Goal: Find specific page/section: Find specific page/section

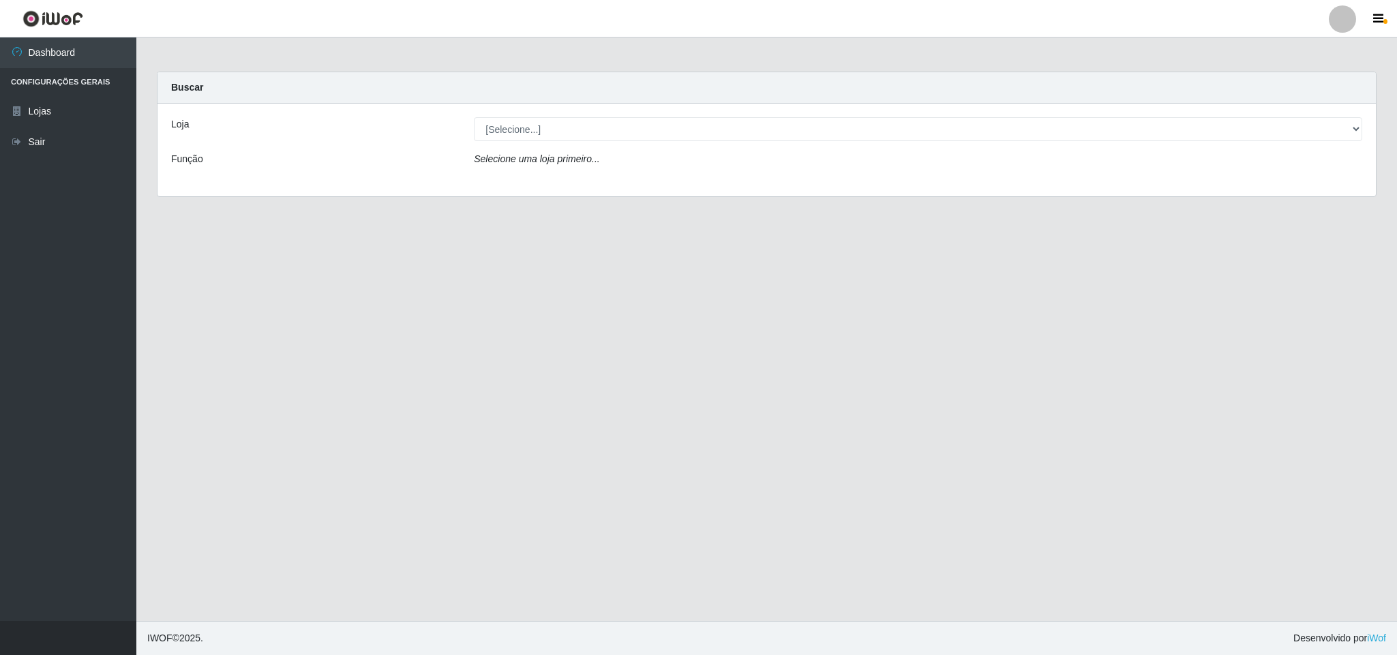
click at [624, 137] on select "[Selecione...] Bemais Supermercados - B11 Manaíra" at bounding box center [918, 129] width 888 height 24
click at [474, 117] on select "[Selecione...] Bemais Supermercados - B11 Manaíra" at bounding box center [918, 129] width 888 height 24
drag, startPoint x: 579, startPoint y: 123, endPoint x: 569, endPoint y: 141, distance: 20.5
click at [579, 123] on select "[Selecione...] Bemais Supermercados - B11 Manaíra" at bounding box center [918, 129] width 888 height 24
select select "409"
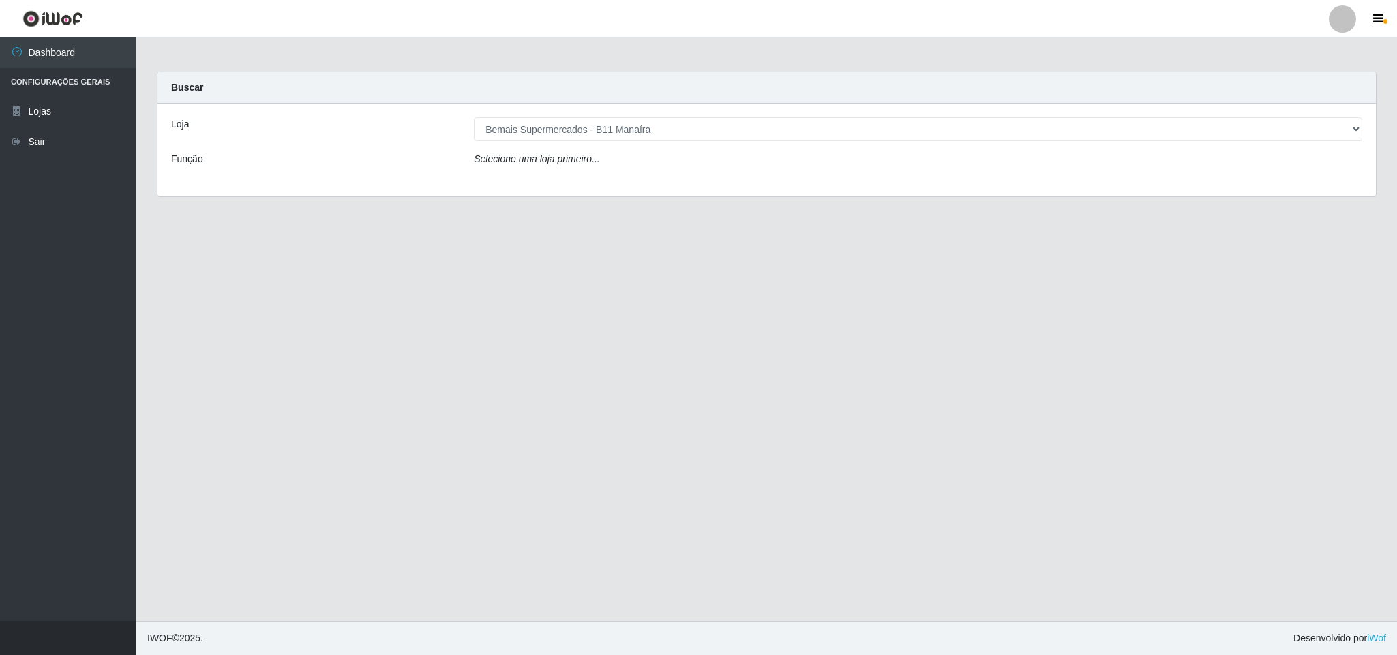
click at [474, 117] on select "[Selecione...] Bemais Supermercados - B11 Manaíra" at bounding box center [918, 129] width 888 height 24
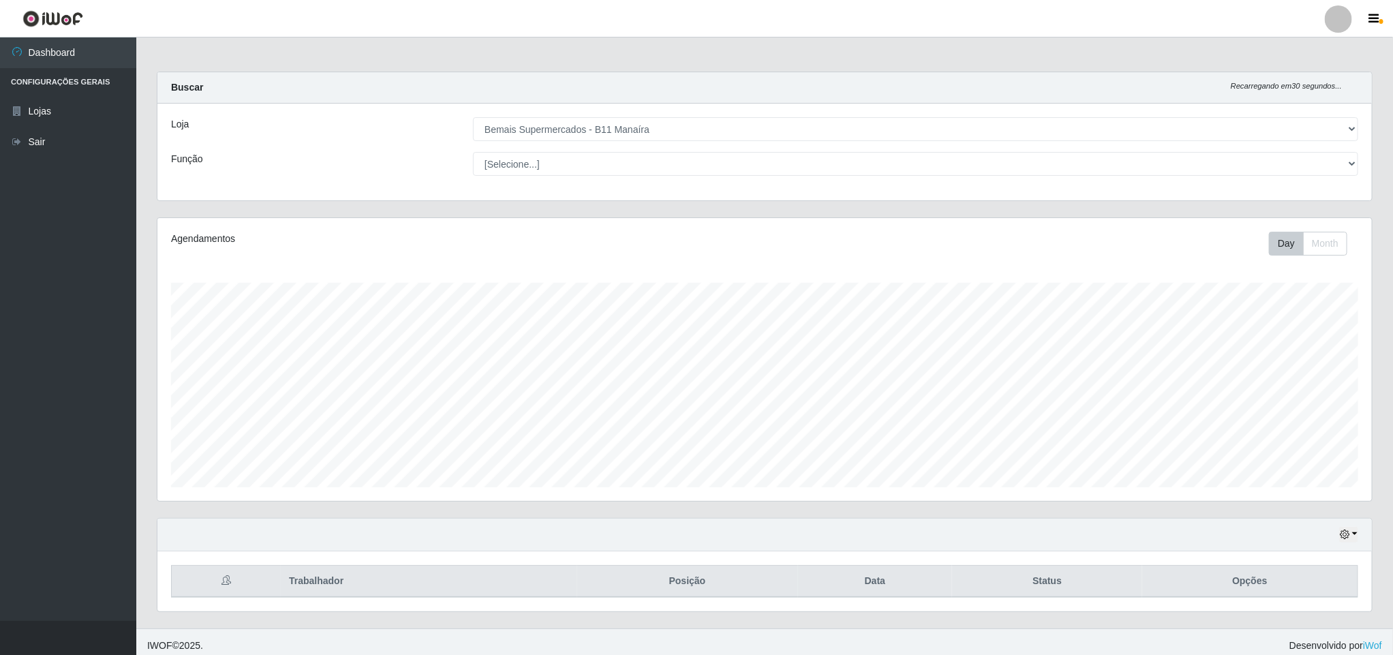
scroll to position [284, 1213]
click at [1338, 534] on div "Hoje 1 dia 3 dias 1 Semana Não encerrados" at bounding box center [764, 535] width 1215 height 33
click at [1379, 546] on div "Hoje 1 dia 3 dias 1 Semana Não encerrados Trabalhador Posição Data Status Opções" at bounding box center [765, 573] width 1237 height 110
click at [1360, 539] on div "Hoje 1 dia 3 dias 1 Semana Não encerrados" at bounding box center [764, 535] width 1215 height 33
click at [1356, 539] on button "button" at bounding box center [1349, 535] width 19 height 16
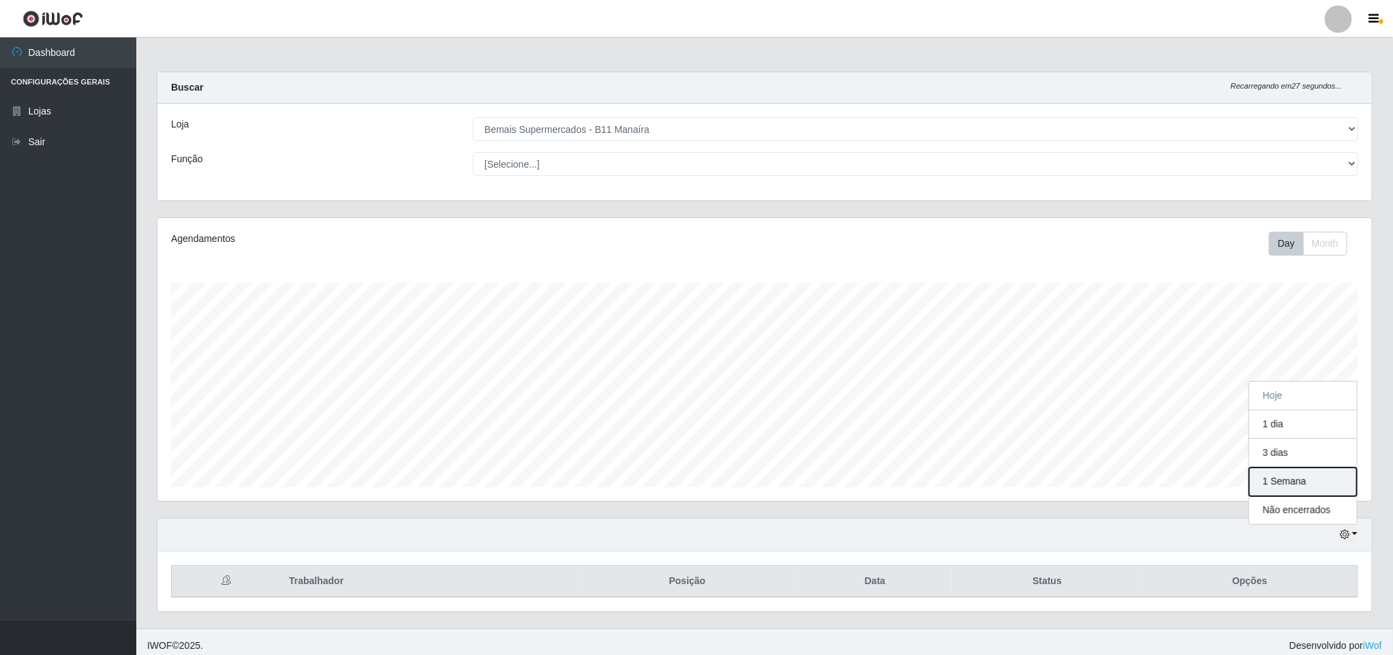
click at [1319, 477] on button "1 Semana" at bounding box center [1304, 482] width 108 height 29
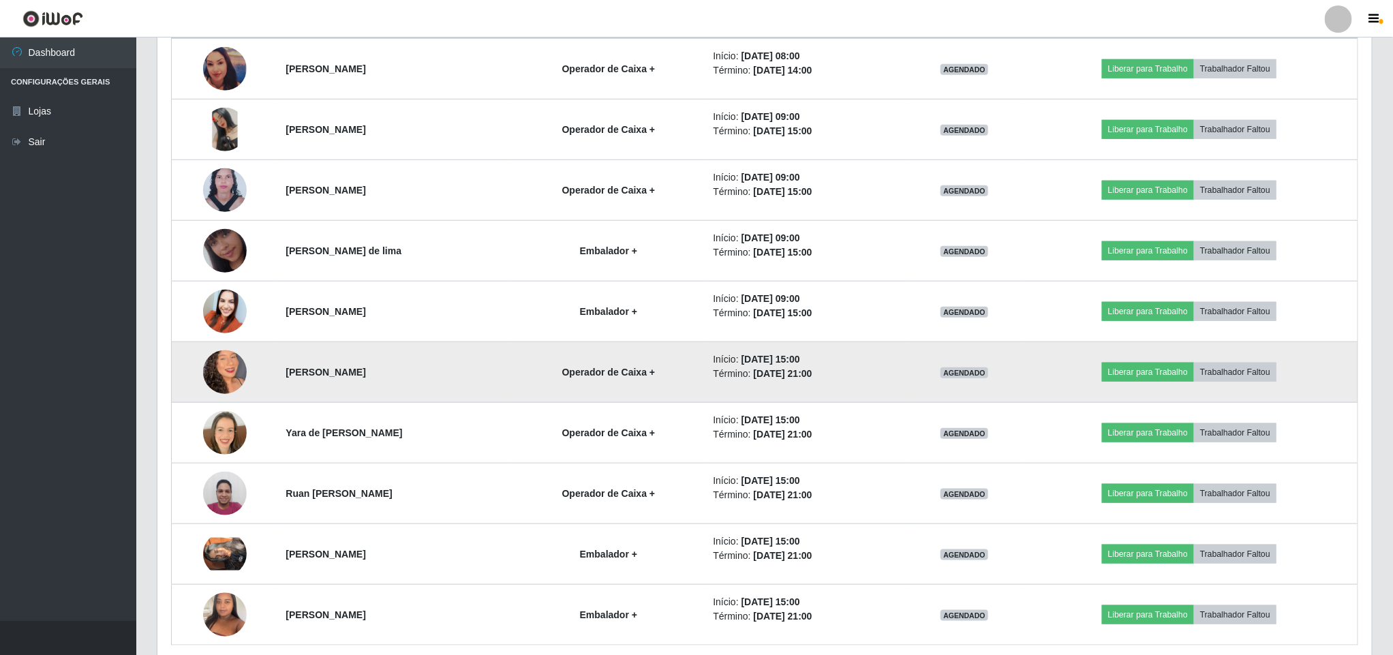
scroll to position [620, 0]
